Goal: Information Seeking & Learning: Find specific fact

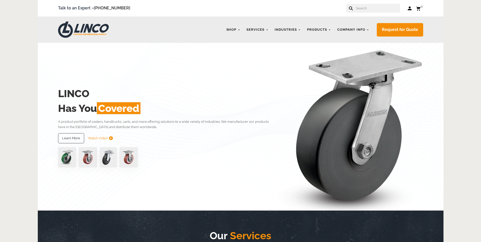
click at [375, 9] on input "text" at bounding box center [377, 8] width 45 height 9
paste input "4.05109.459COND BRK2"
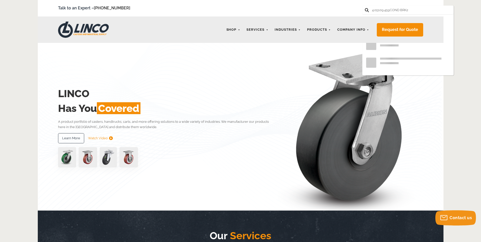
type input "4.05109.459COND BRK2"
click at [365, 8] on button at bounding box center [366, 9] width 3 height 3
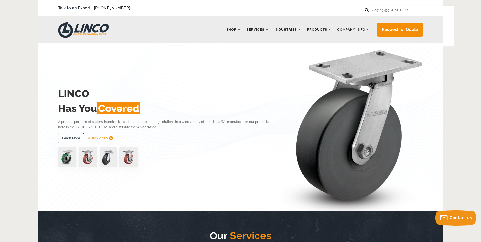
click at [416, 8] on form "4.05109.459COND BRK2" at bounding box center [407, 10] width 91 height 9
click at [384, 10] on input "4.05109.459COND BRK2" at bounding box center [393, 10] width 45 height 9
click at [365, 8] on button at bounding box center [366, 9] width 3 height 3
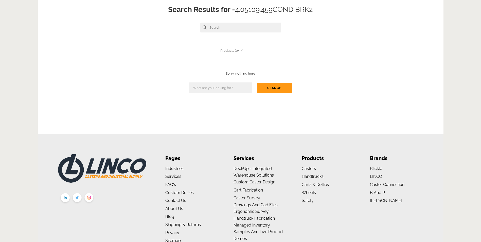
scroll to position [54, 0]
